Goal: Contribute content: Contribute content

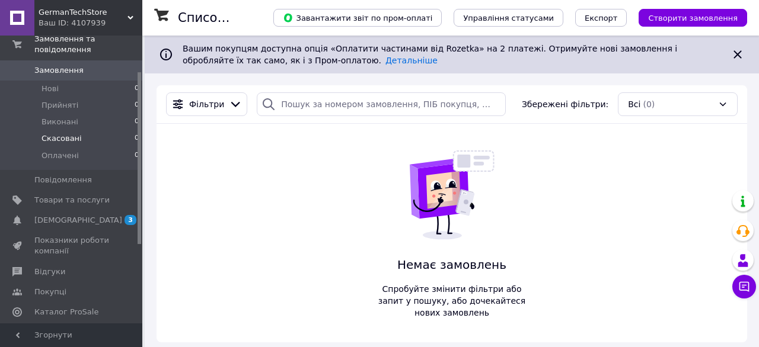
scroll to position [61, 0]
click at [102, 192] on link "Товари та послуги" at bounding box center [73, 199] width 146 height 20
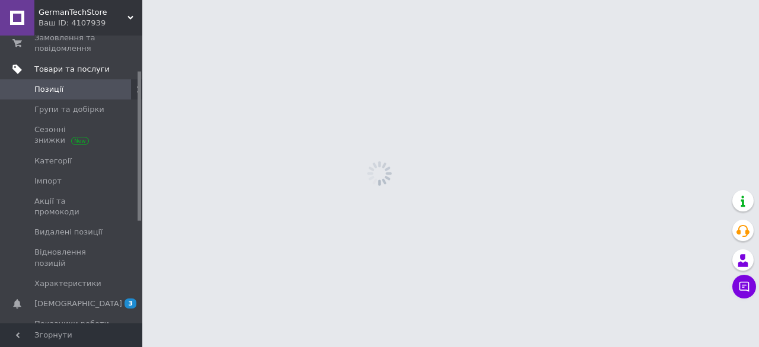
scroll to position [110, 0]
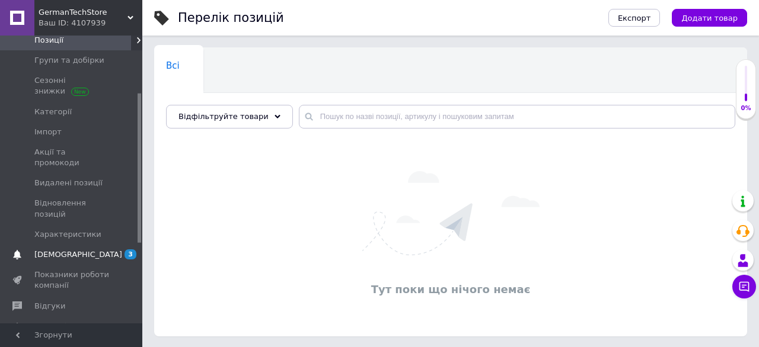
click at [92, 250] on span "[DEMOGRAPHIC_DATA]" at bounding box center [71, 255] width 75 height 11
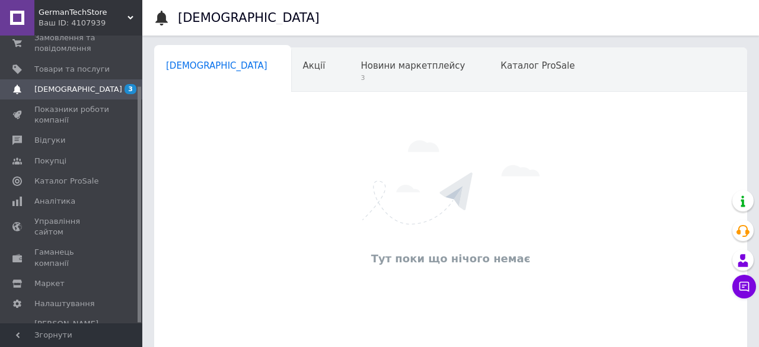
scroll to position [0, 6]
click at [355, 76] on span "3" at bounding box center [407, 78] width 104 height 9
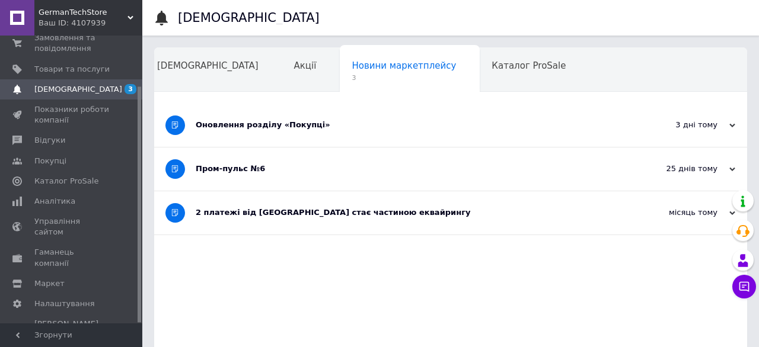
click at [710, 126] on div "3 дні тому" at bounding box center [676, 125] width 119 height 11
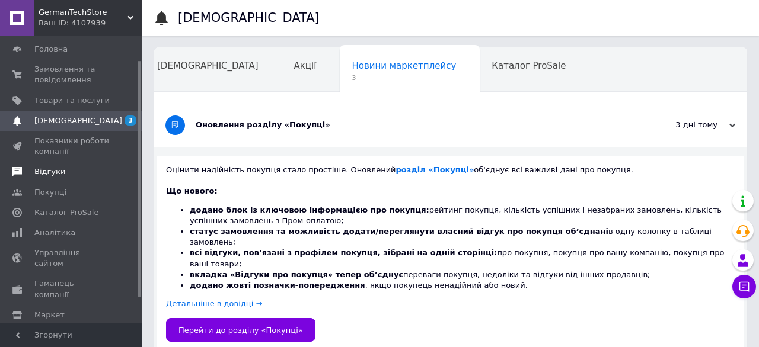
scroll to position [27, 0]
click at [76, 107] on span "Товари та послуги" at bounding box center [71, 103] width 75 height 11
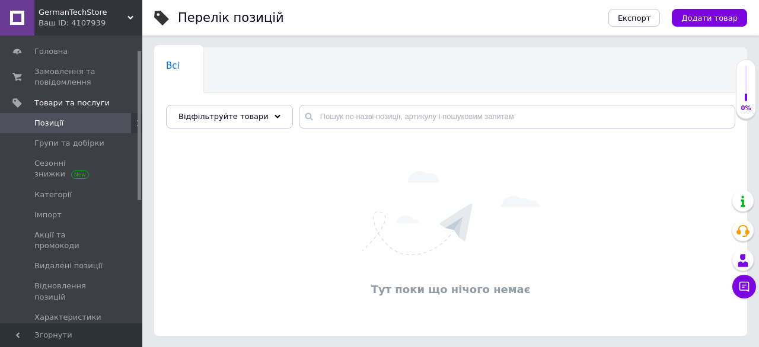
scroll to position [1, 0]
click at [274, 116] on use at bounding box center [277, 116] width 6 height 4
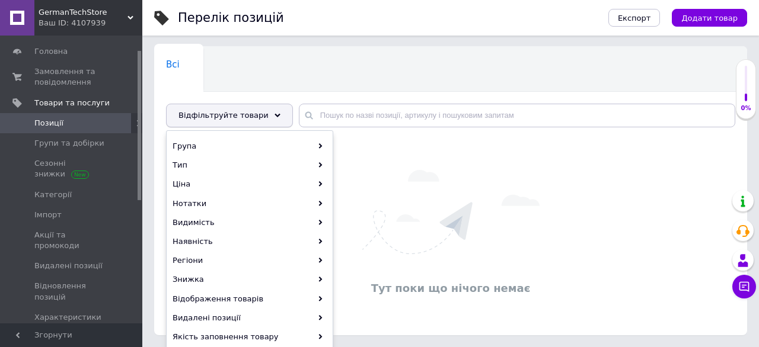
click at [274, 116] on use at bounding box center [277, 116] width 6 height 4
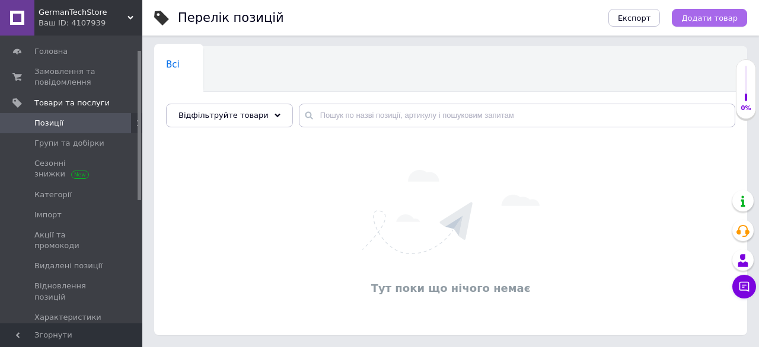
click at [690, 15] on span "Додати товар" at bounding box center [709, 18] width 56 height 9
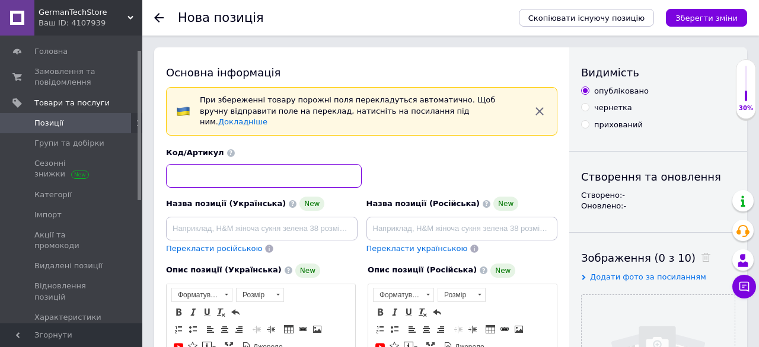
click at [202, 175] on input at bounding box center [264, 176] width 196 height 24
click at [227, 149] on span at bounding box center [231, 153] width 8 height 8
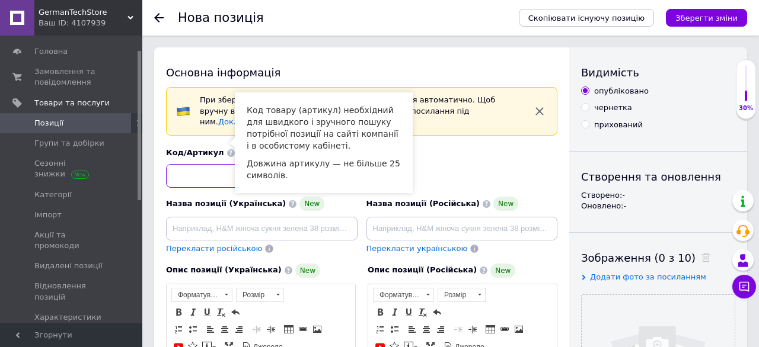
click at [192, 164] on input at bounding box center [264, 176] width 196 height 24
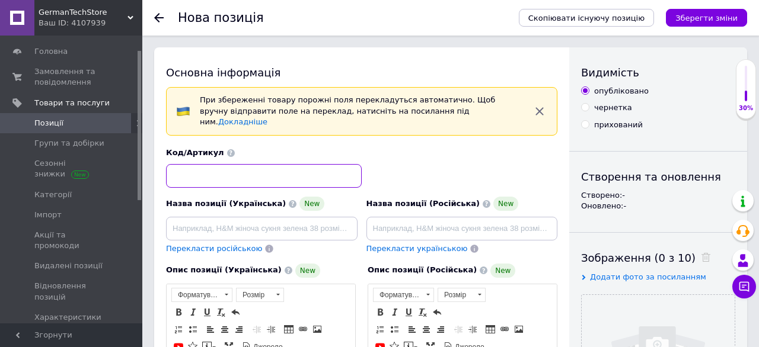
type input "Ф"
type input "А1001"
